Goal: Participate in discussion: Engage in conversation with other users on a specific topic

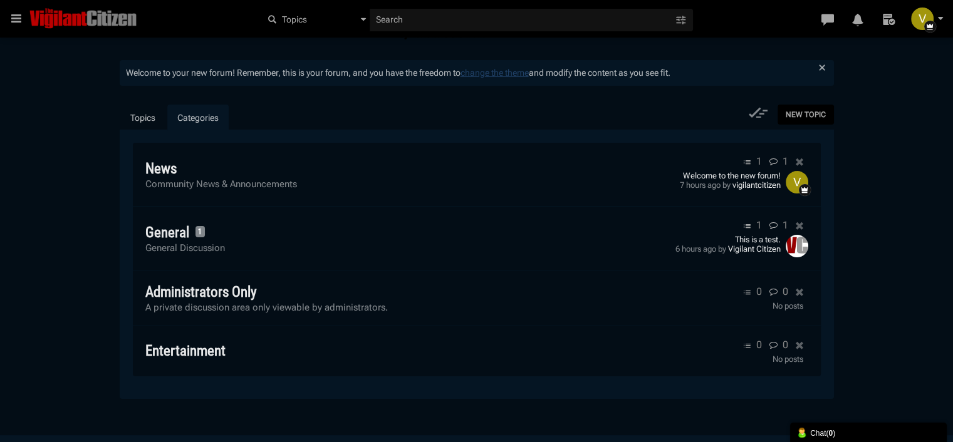
scroll to position [94, 0]
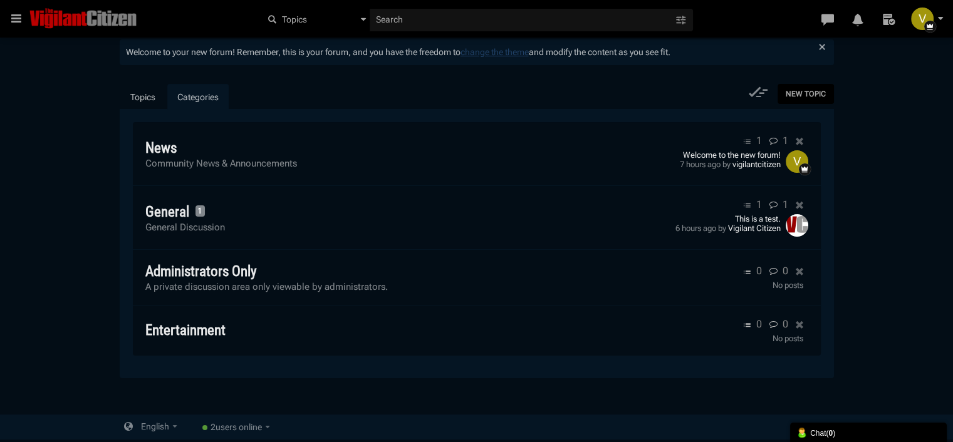
click at [236, 427] on span "users online" at bounding box center [239, 427] width 46 height 10
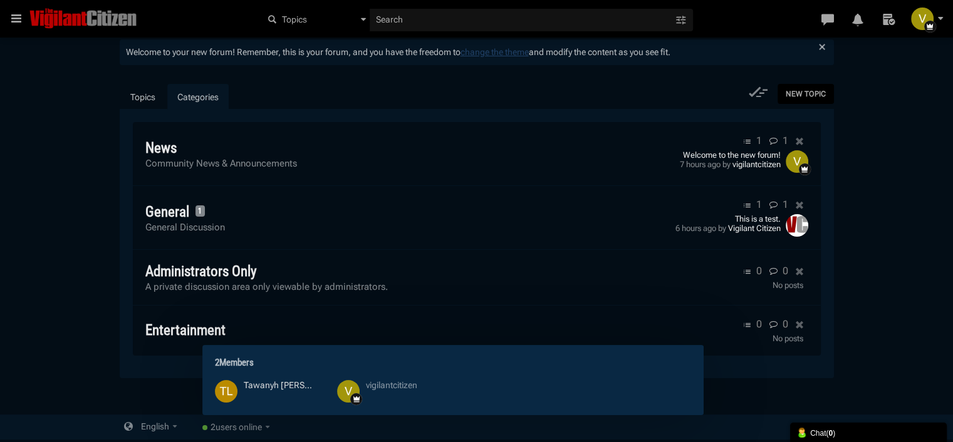
click at [264, 385] on link "Tawanyh L. Rozin" at bounding box center [278, 385] width 68 height 10
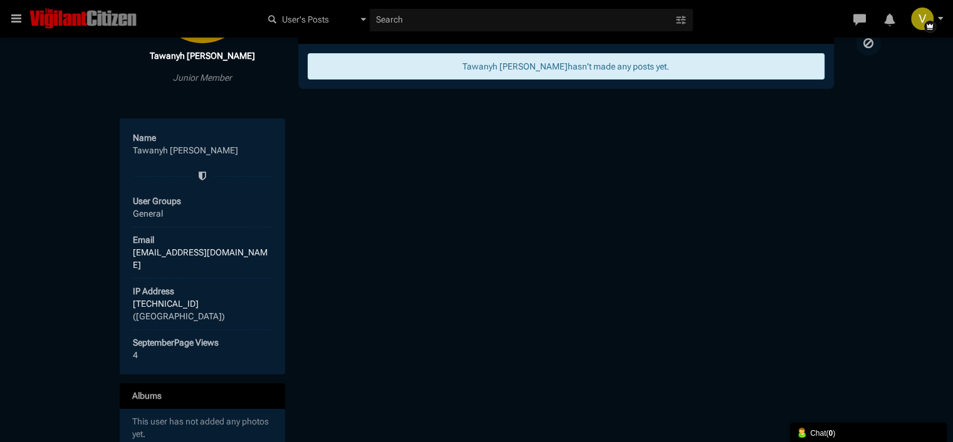
scroll to position [211, 0]
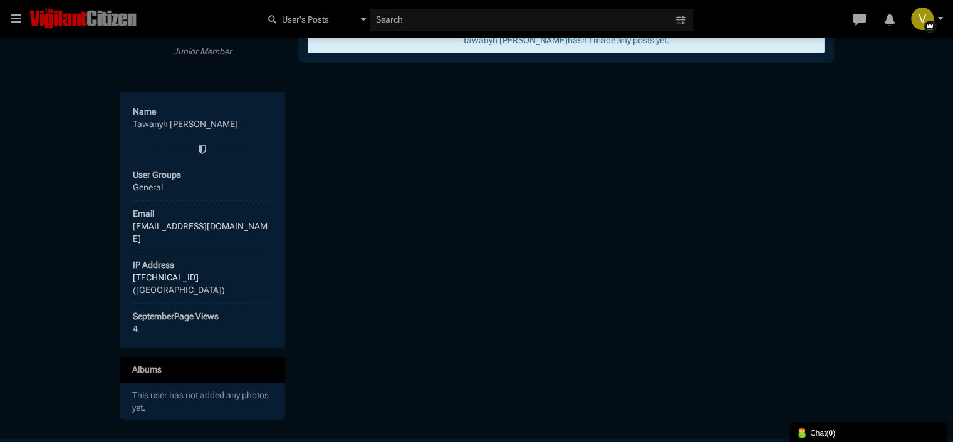
click at [208, 224] on link "[EMAIL_ADDRESS][DOMAIN_NAME]" at bounding box center [200, 232] width 135 height 23
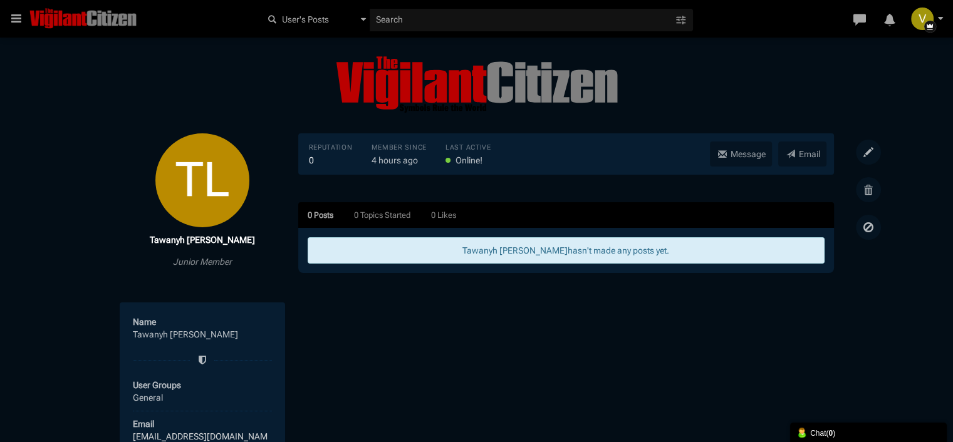
scroll to position [0, 0]
click at [875, 150] on icon at bounding box center [868, 152] width 25 height 25
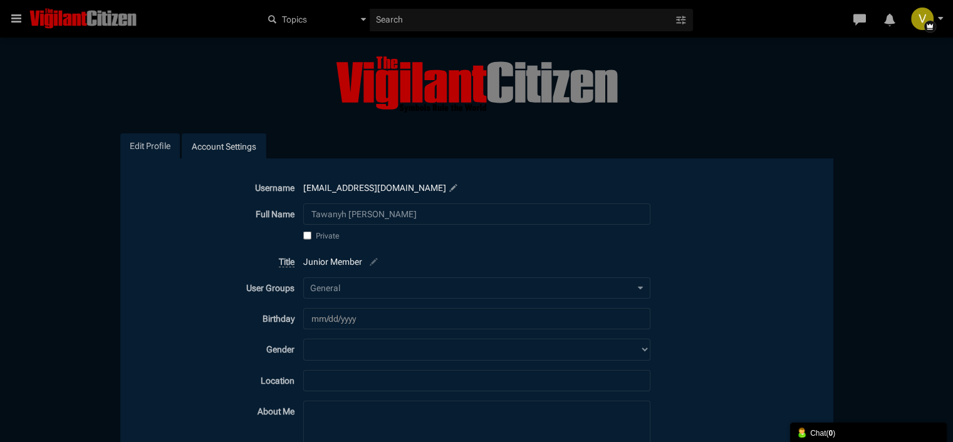
click at [218, 140] on link "Account Settings" at bounding box center [224, 146] width 85 height 26
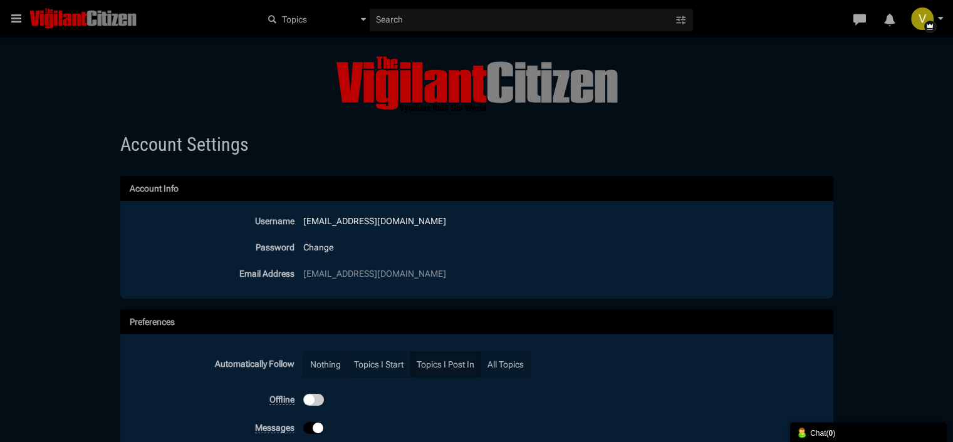
click at [88, 13] on img at bounding box center [82, 19] width 107 height 23
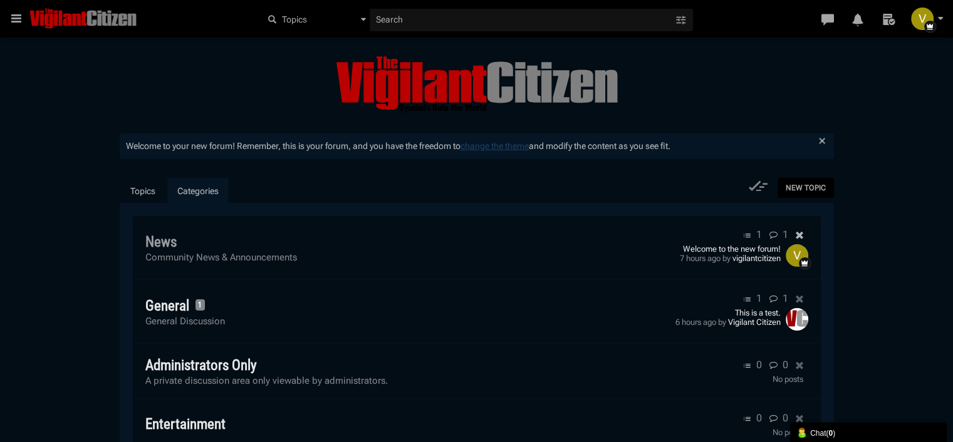
click at [153, 239] on span "News" at bounding box center [160, 242] width 31 height 17
click at [182, 315] on span "General" at bounding box center [167, 306] width 44 height 17
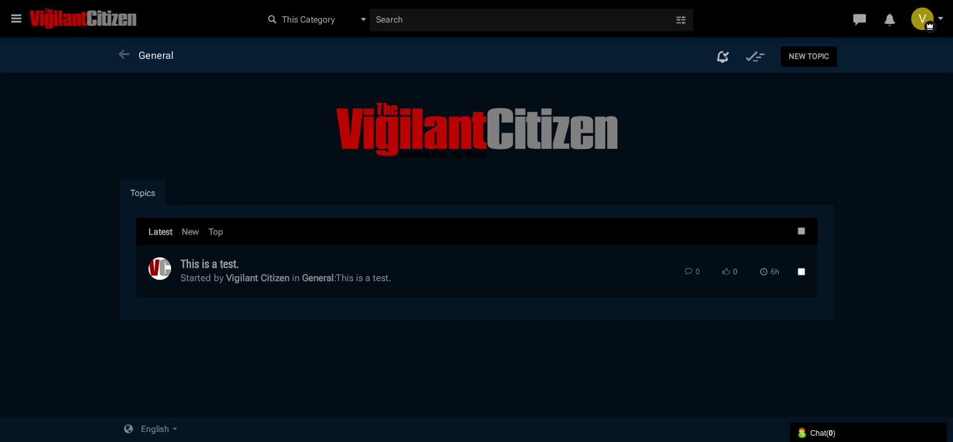
click at [229, 264] on link "This is a test." at bounding box center [209, 264] width 59 height 13
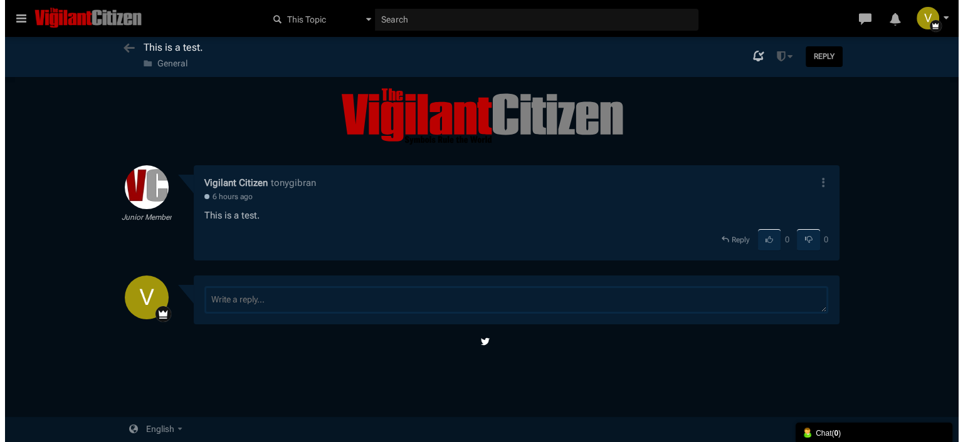
scroll to position [3, 0]
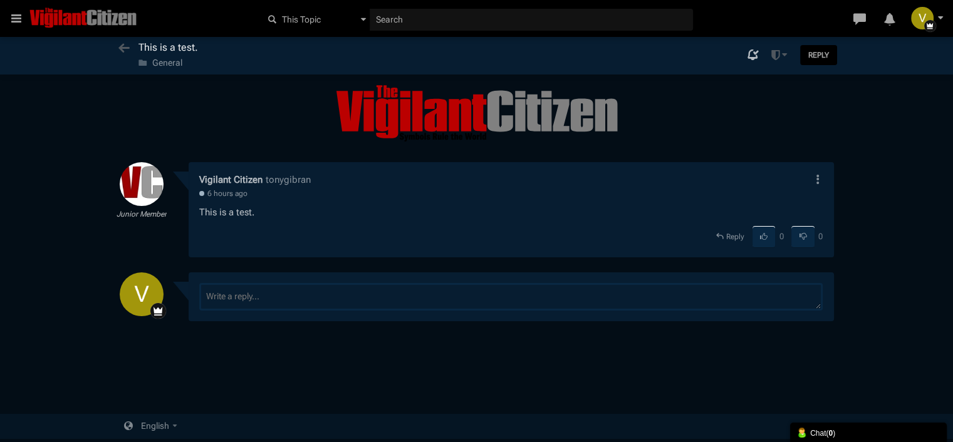
click at [822, 175] on icon at bounding box center [817, 179] width 12 height 10
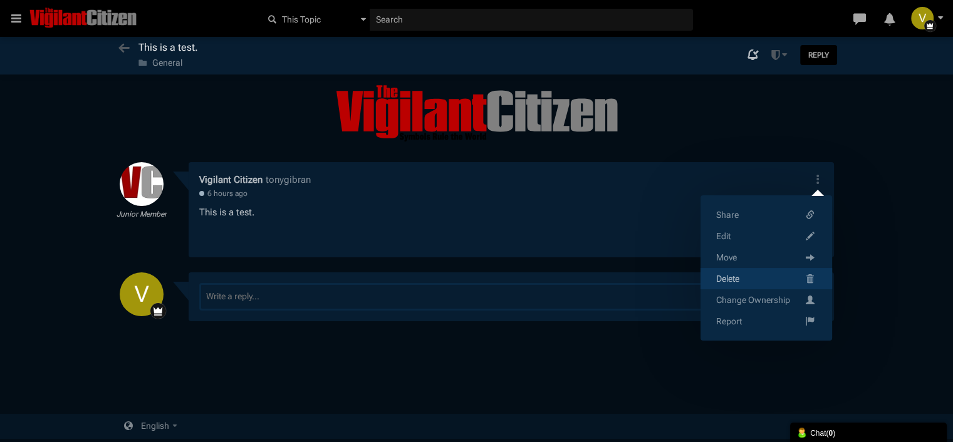
click at [734, 274] on span "Delete" at bounding box center [727, 279] width 23 height 13
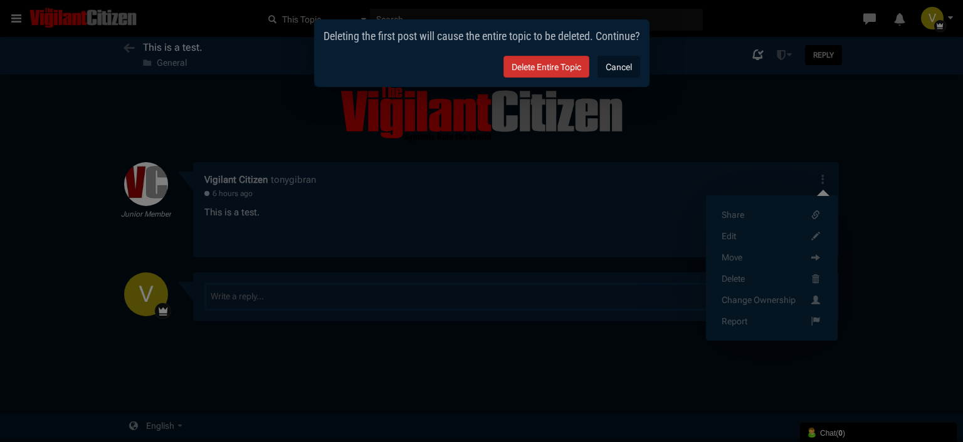
click at [555, 67] on link "Delete Entire Topic" at bounding box center [546, 67] width 86 height 22
